Goal: Task Accomplishment & Management: Use online tool/utility

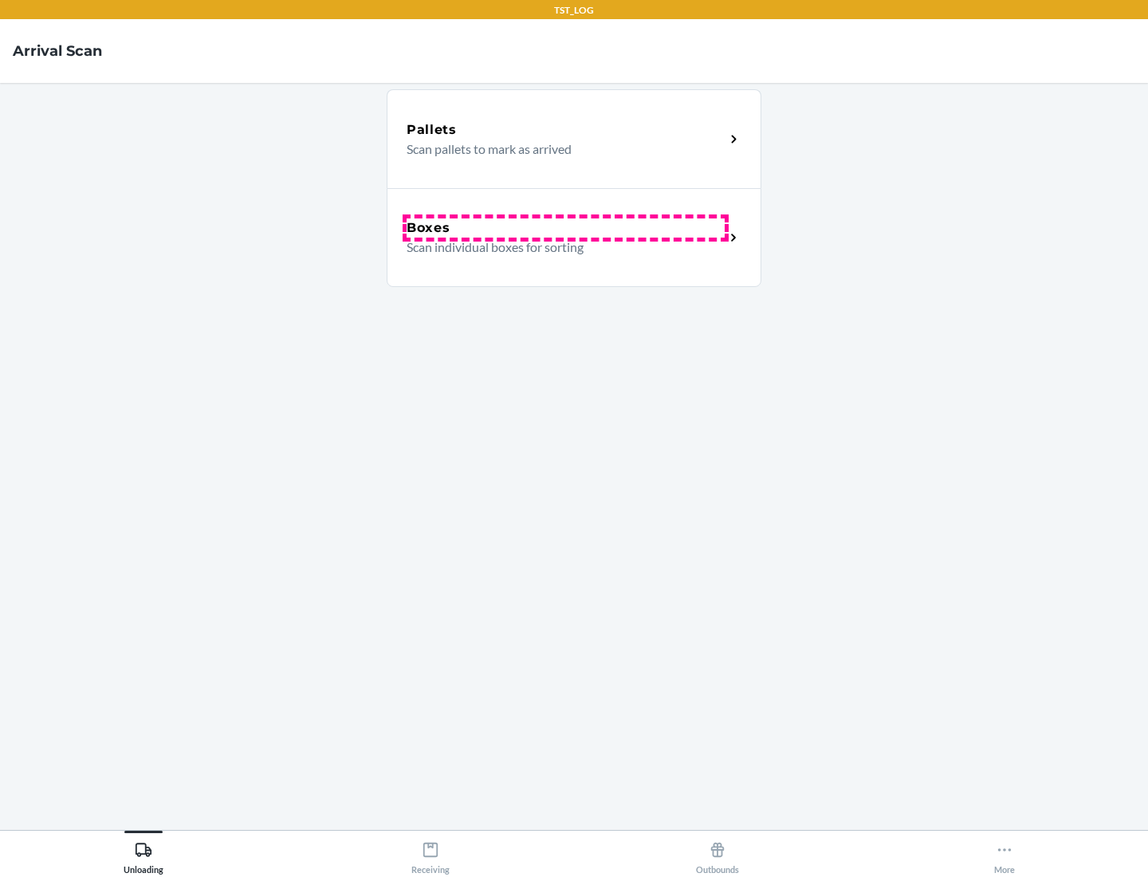
click at [565, 228] on div "Boxes" at bounding box center [566, 227] width 318 height 19
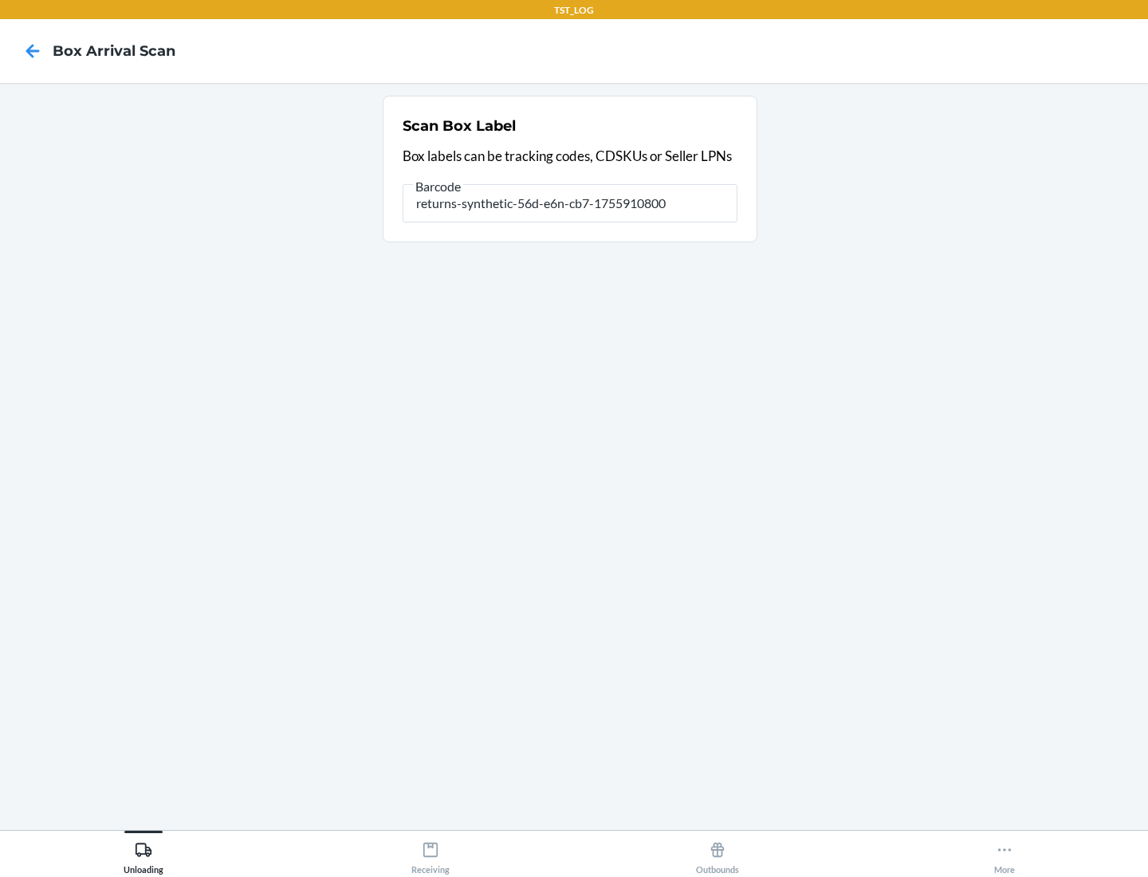
type input "returns-synthetic-56d-e6n-cb7-1755910800"
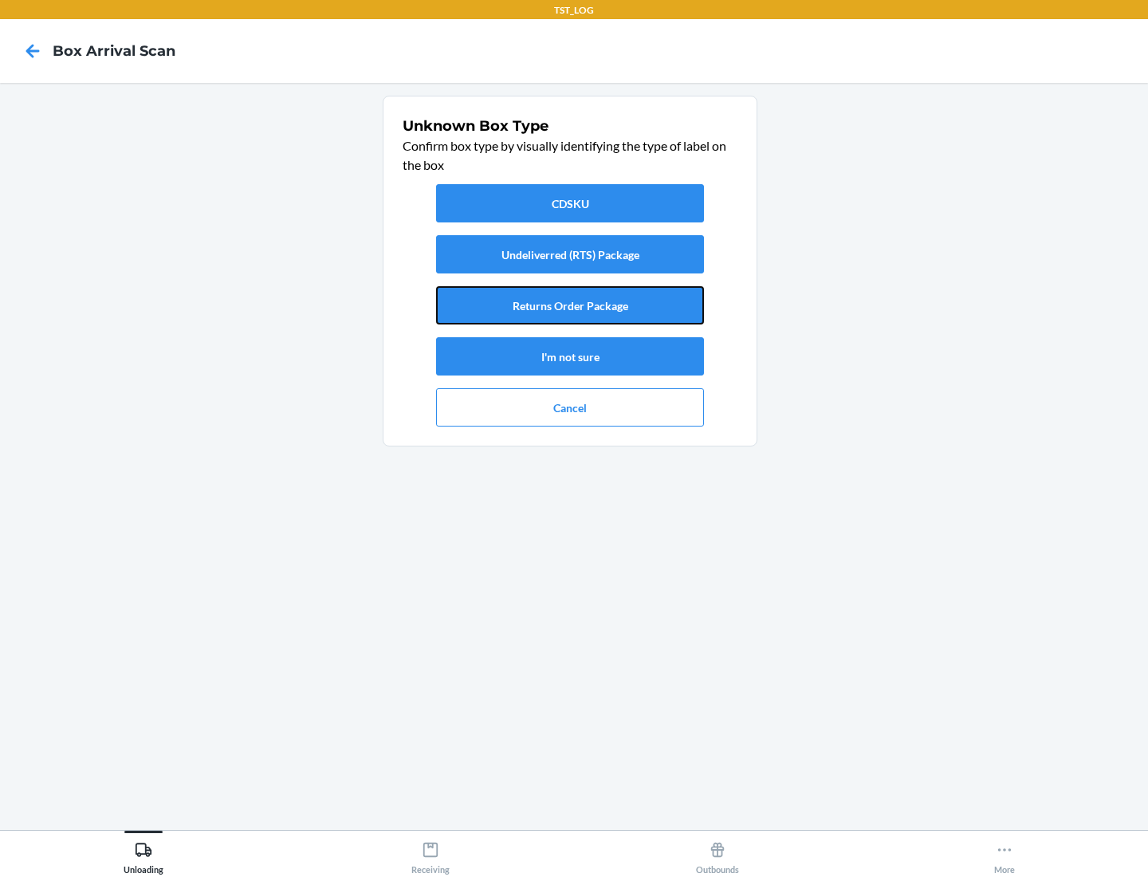
click at [570, 305] on button "Returns Order Package" at bounding box center [570, 305] width 268 height 38
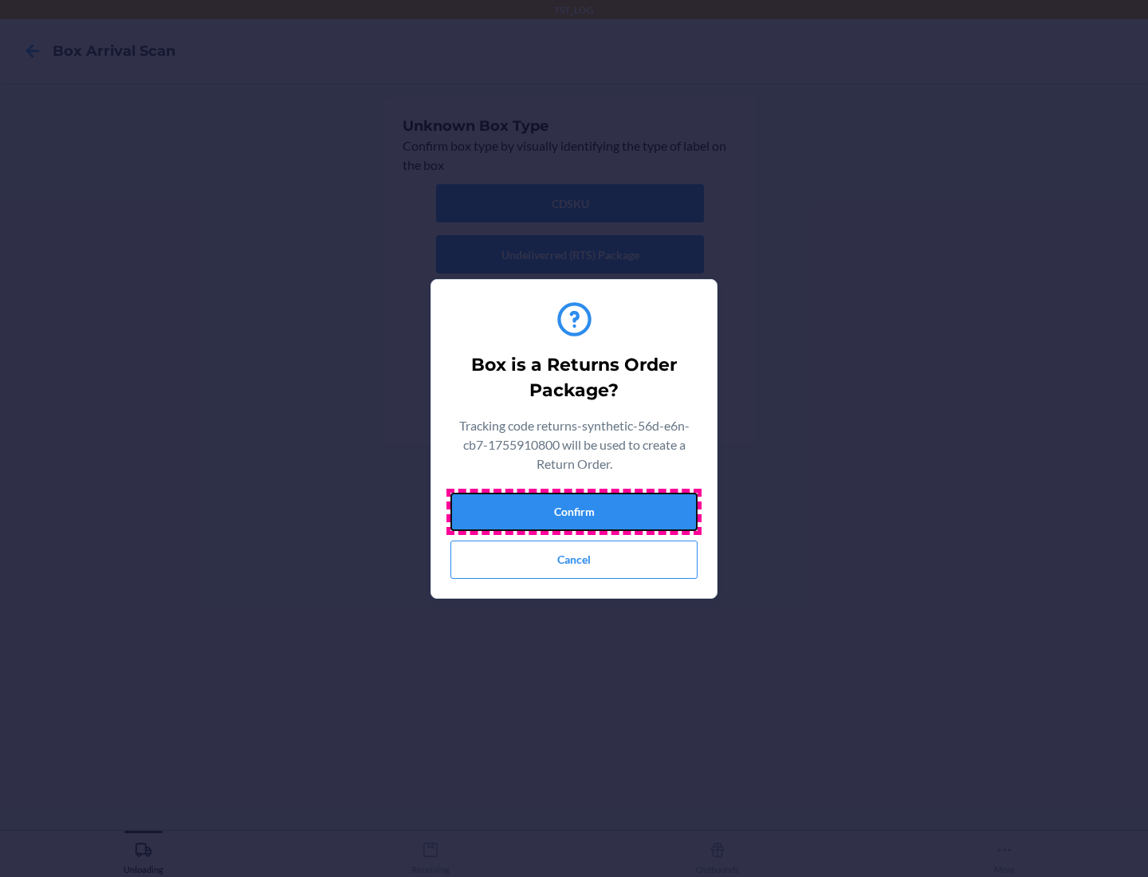
click at [574, 511] on button "Confirm" at bounding box center [574, 512] width 247 height 38
